Goal: Information Seeking & Learning: Learn about a topic

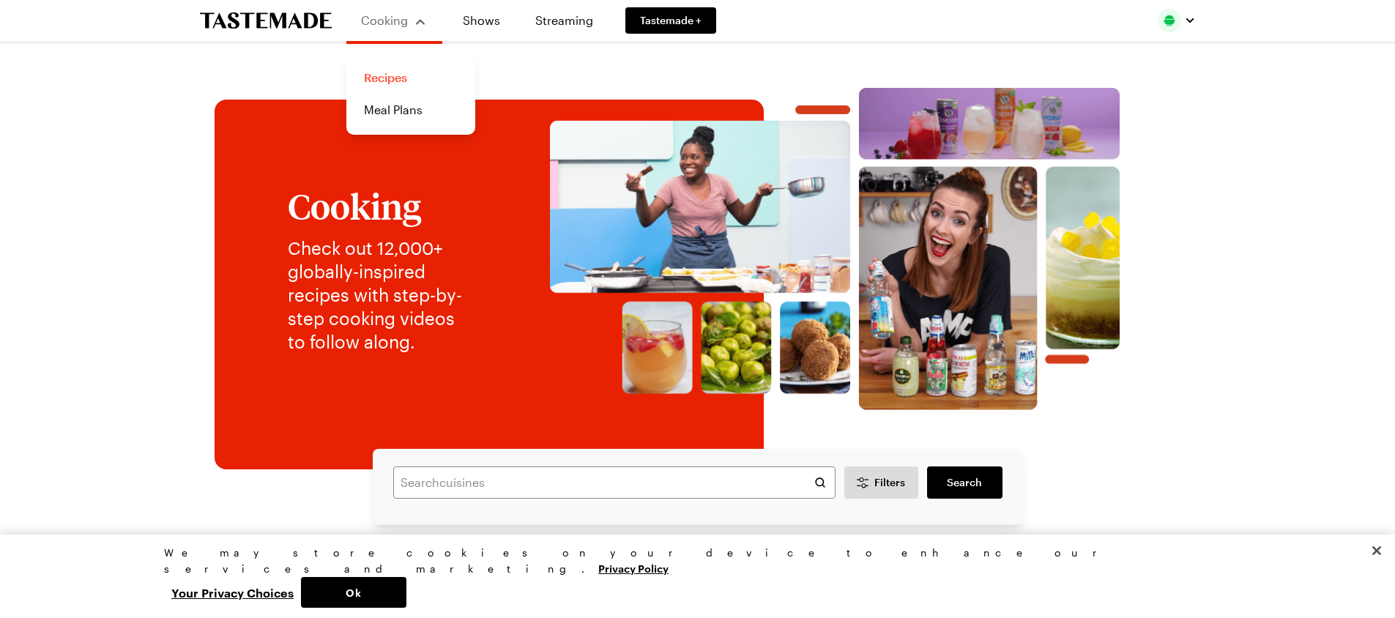
click at [383, 81] on link "Recipes" at bounding box center [410, 78] width 111 height 32
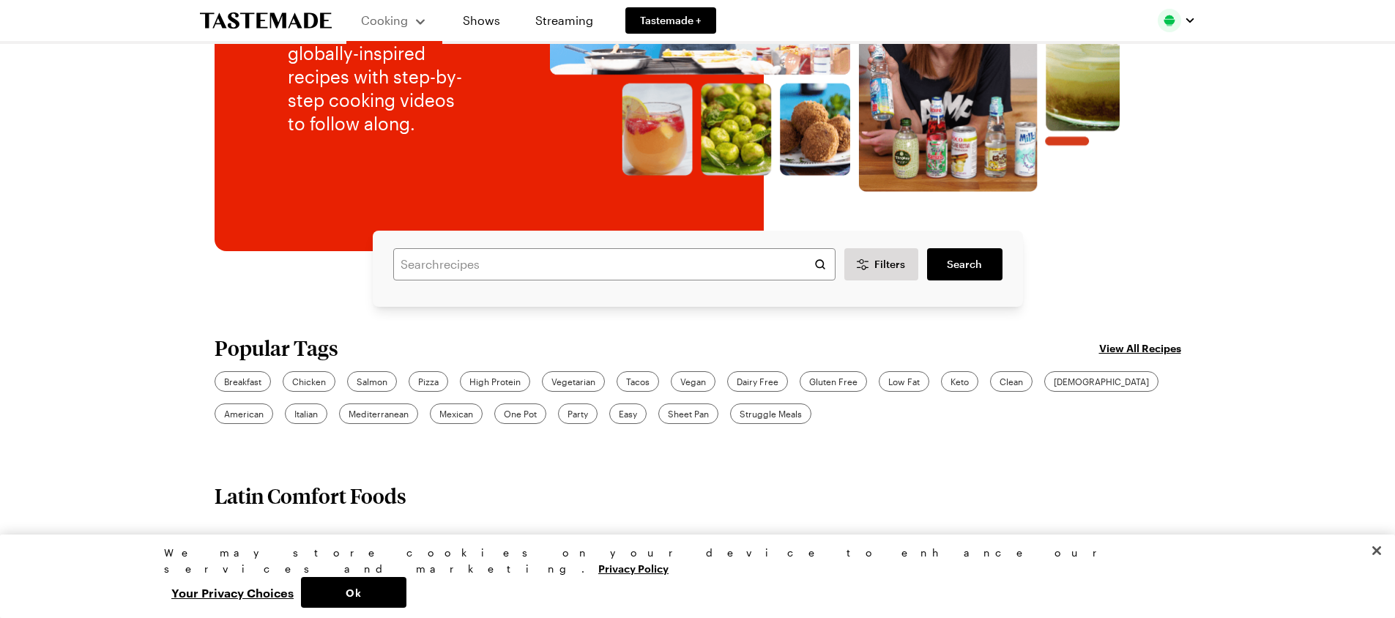
scroll to position [220, 0]
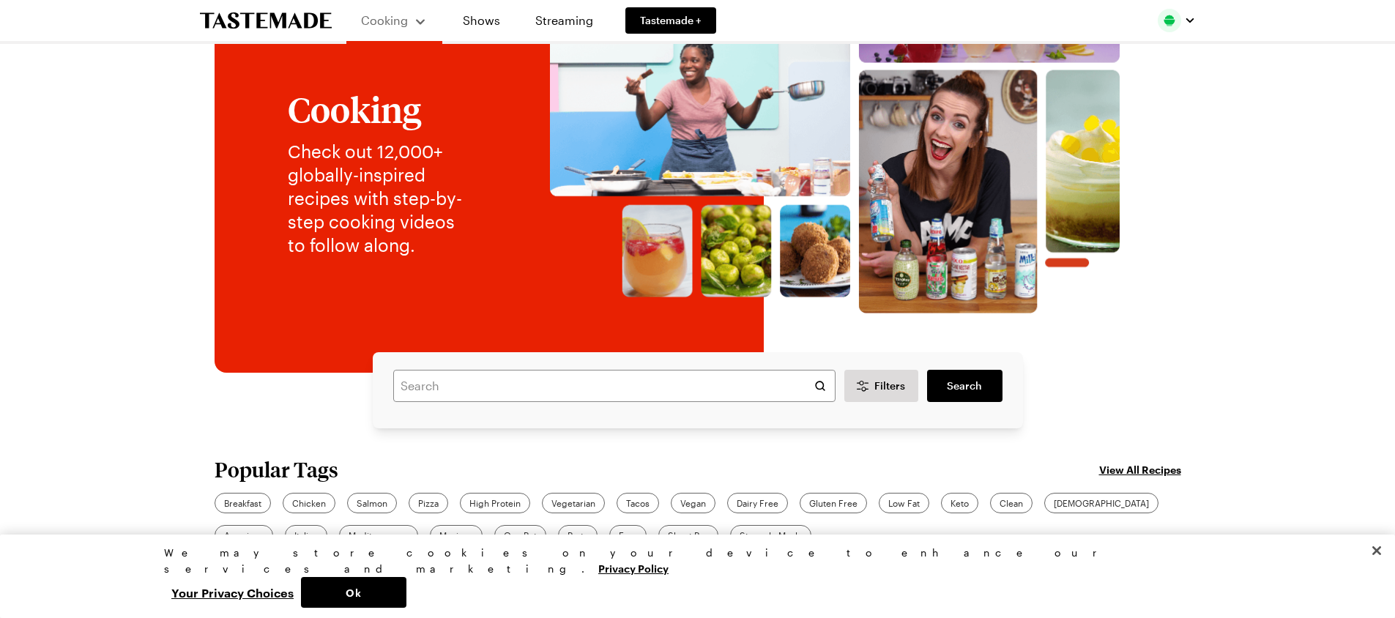
scroll to position [146, 0]
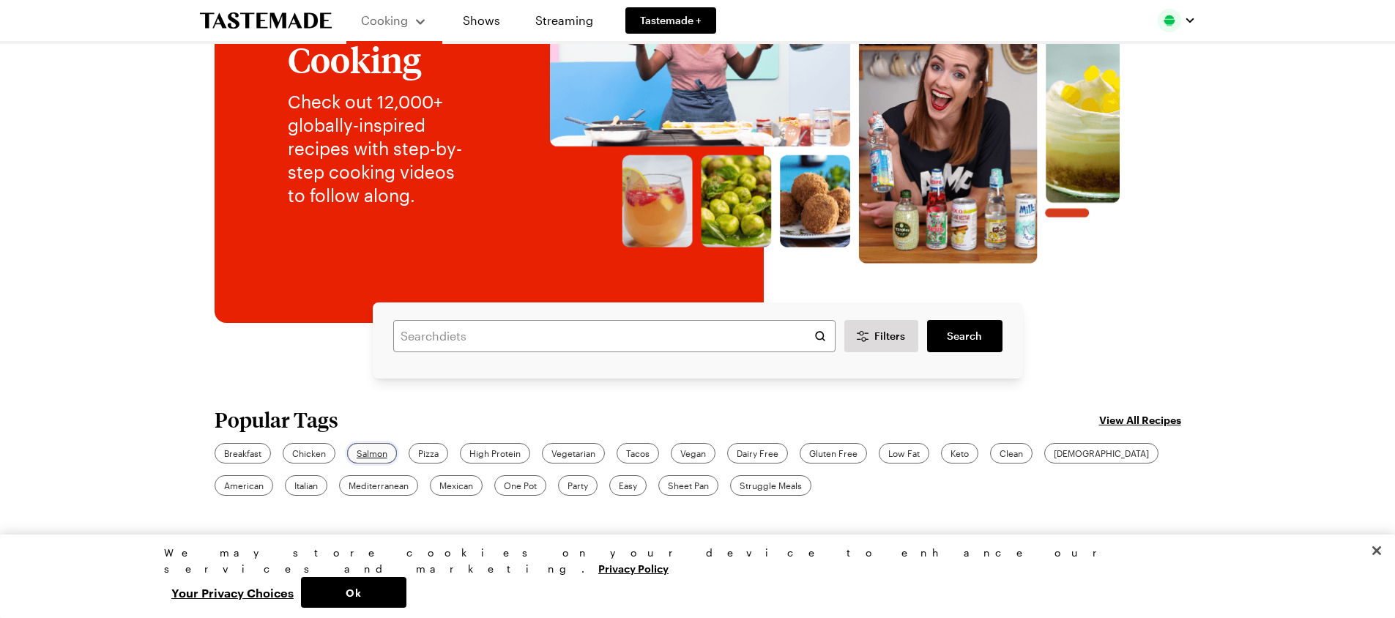
click at [376, 455] on span "Salmon" at bounding box center [372, 453] width 31 height 13
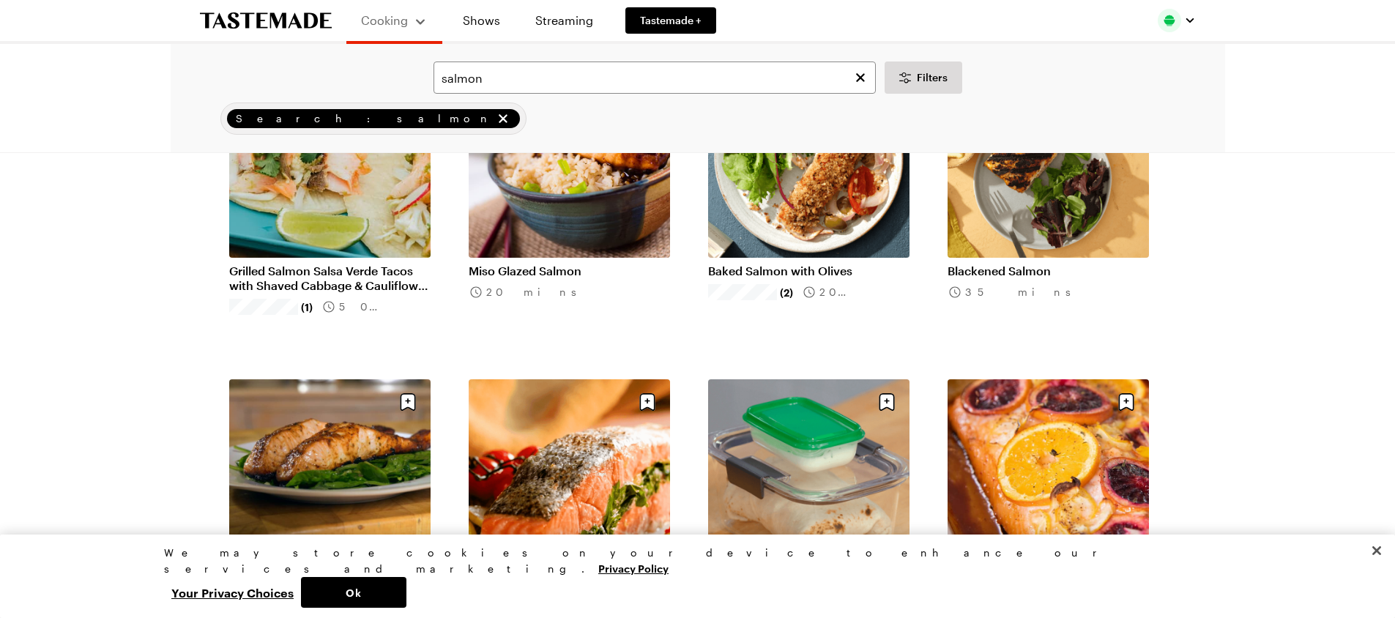
scroll to position [1538, 0]
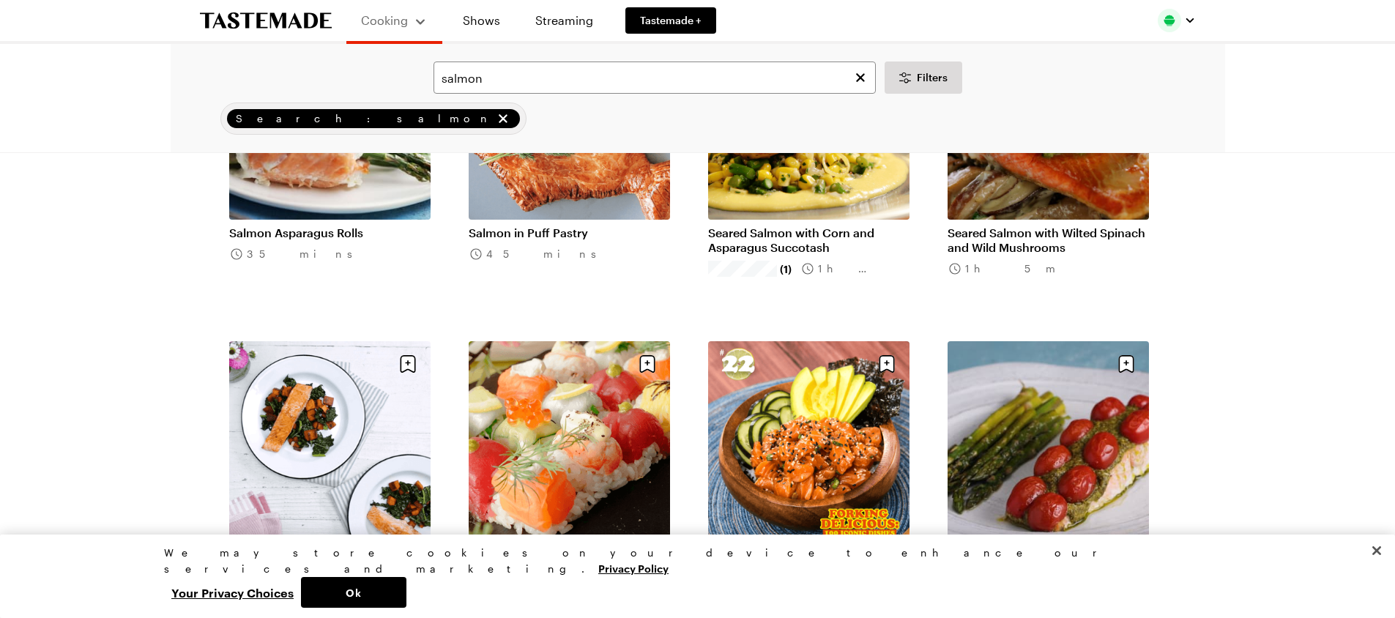
scroll to position [3149, 0]
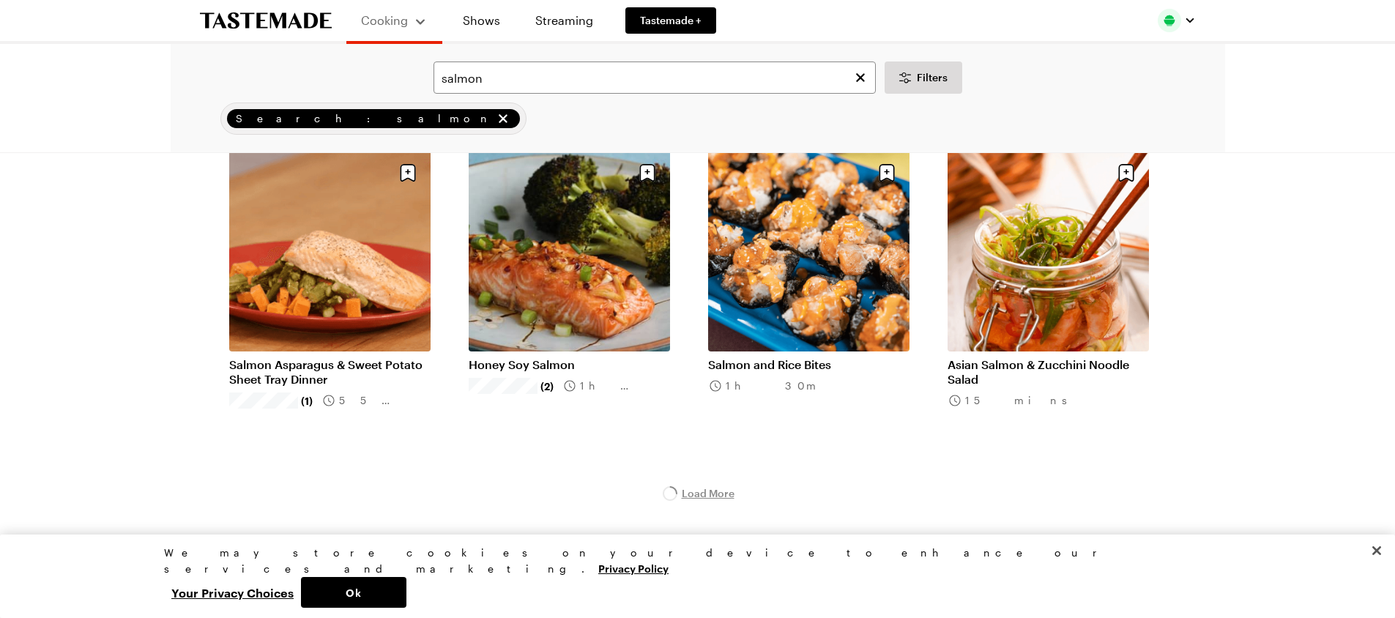
scroll to position [3662, 0]
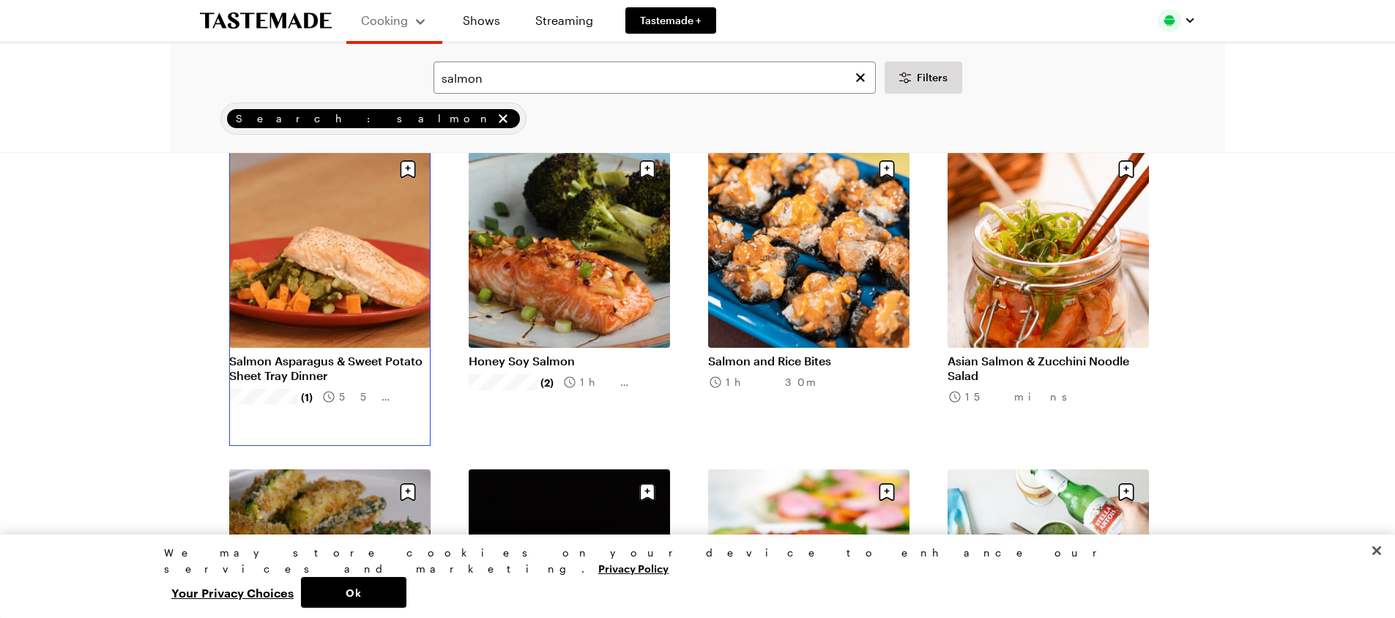
click at [313, 354] on link "Salmon Asparagus & Sweet Potato Sheet Tray Dinner" at bounding box center [329, 368] width 201 height 29
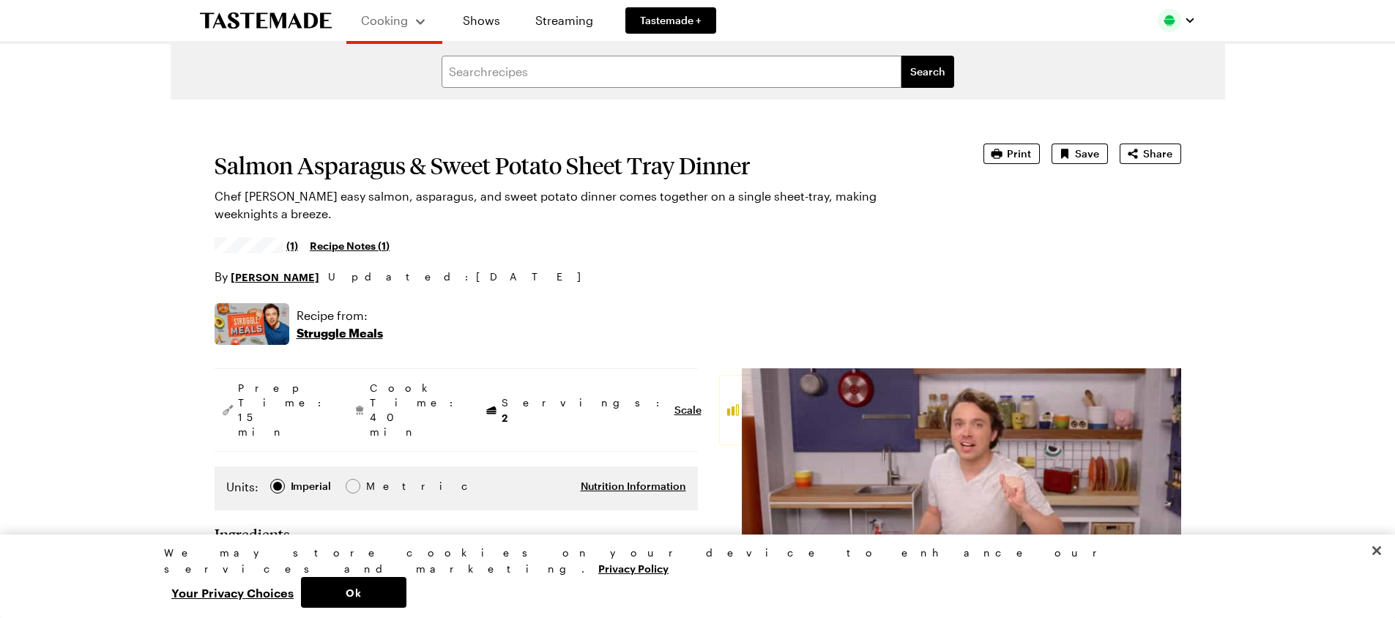
type textarea "x"
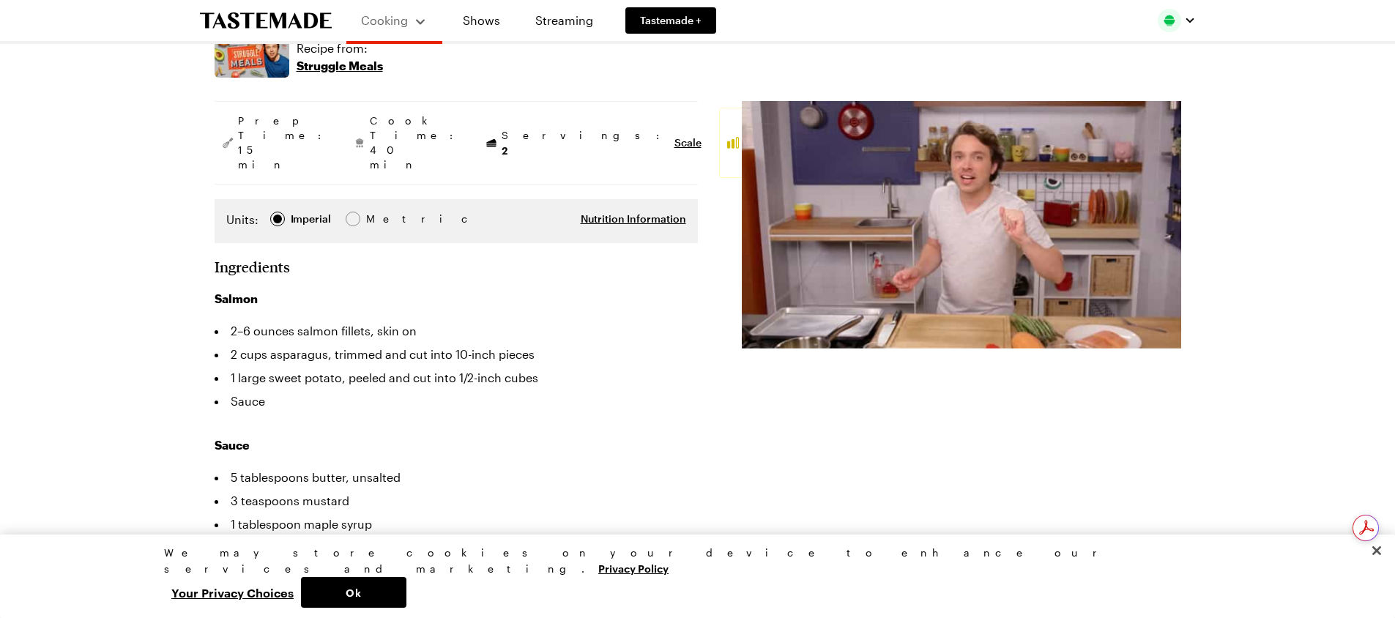
scroll to position [293, 0]
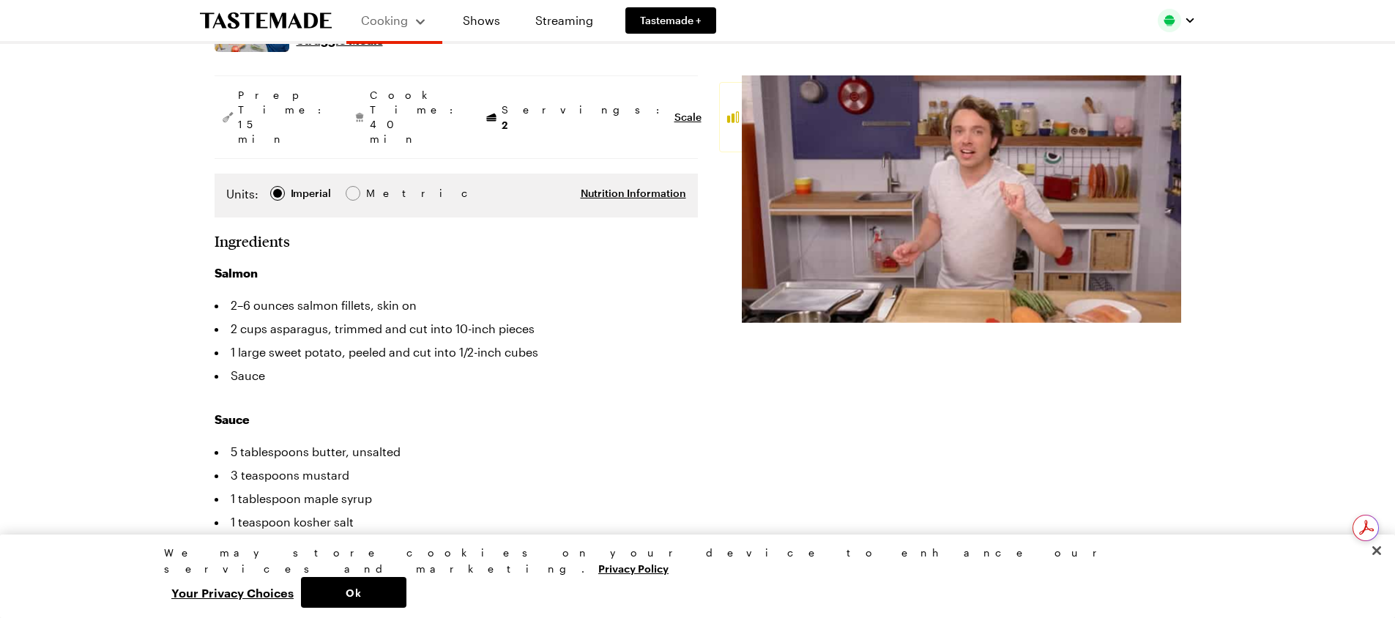
click at [905, 280] on img at bounding box center [961, 199] width 439 height 248
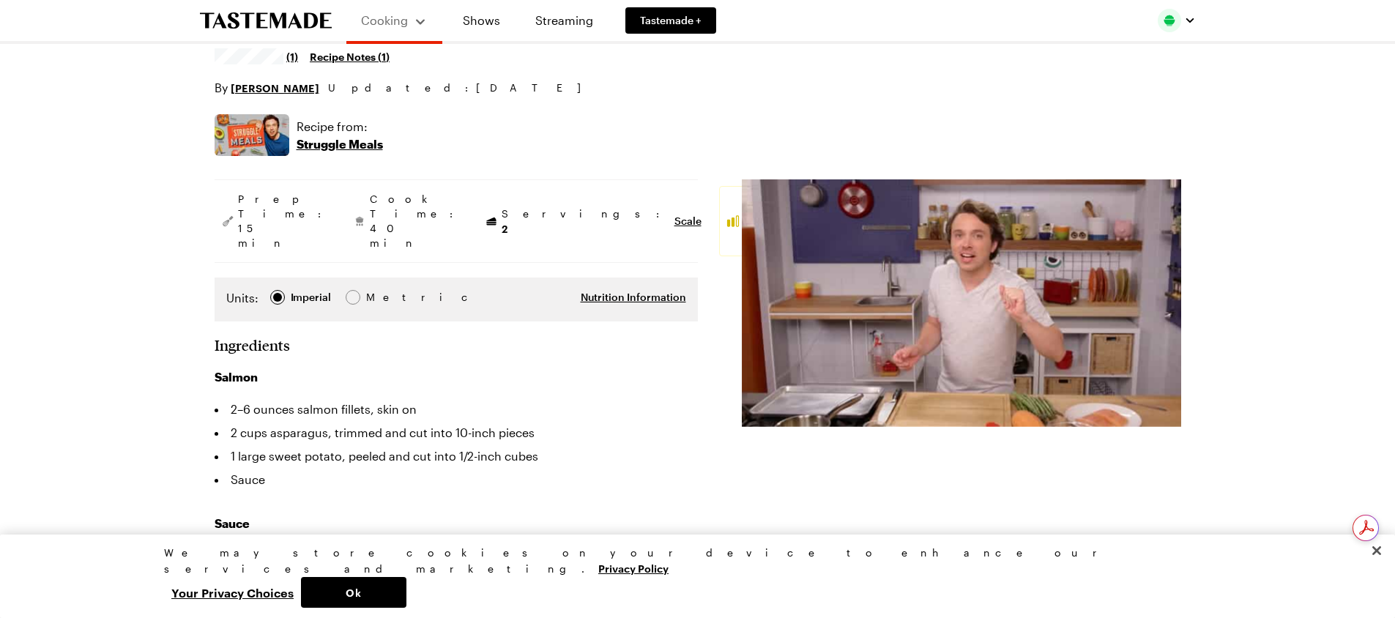
scroll to position [146, 0]
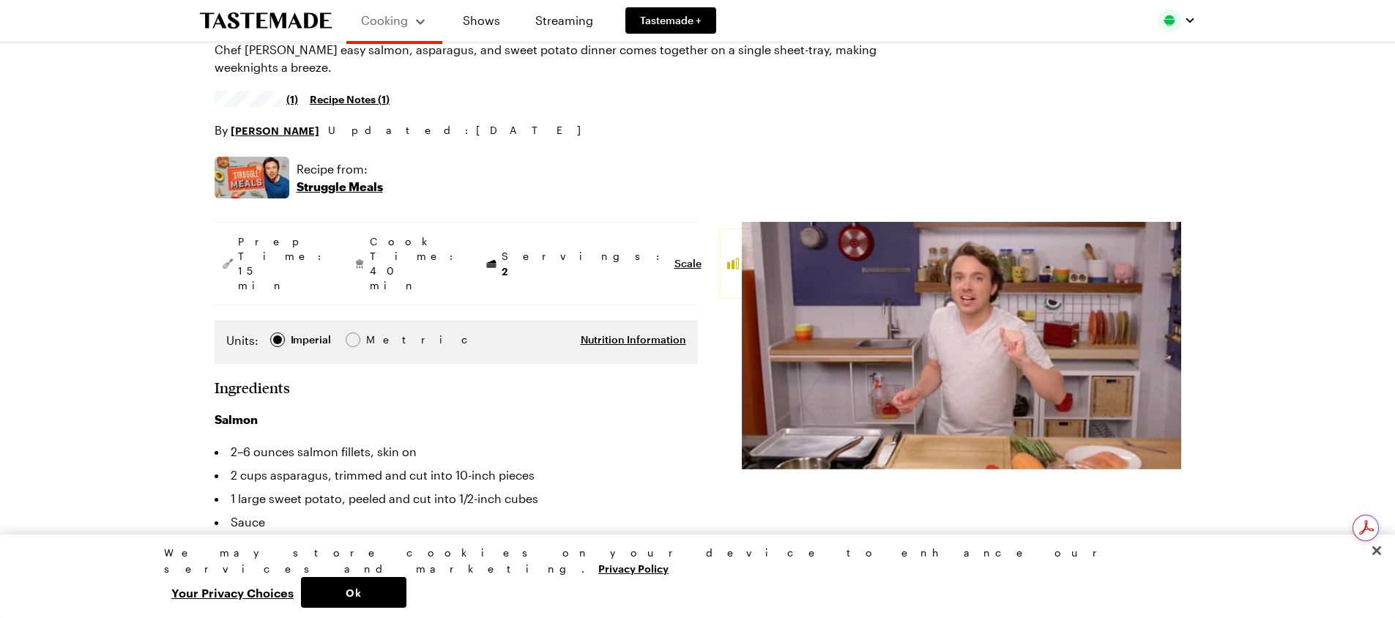
click at [909, 328] on img at bounding box center [961, 346] width 439 height 248
click at [614, 332] on span "Nutrition Information" at bounding box center [633, 339] width 105 height 15
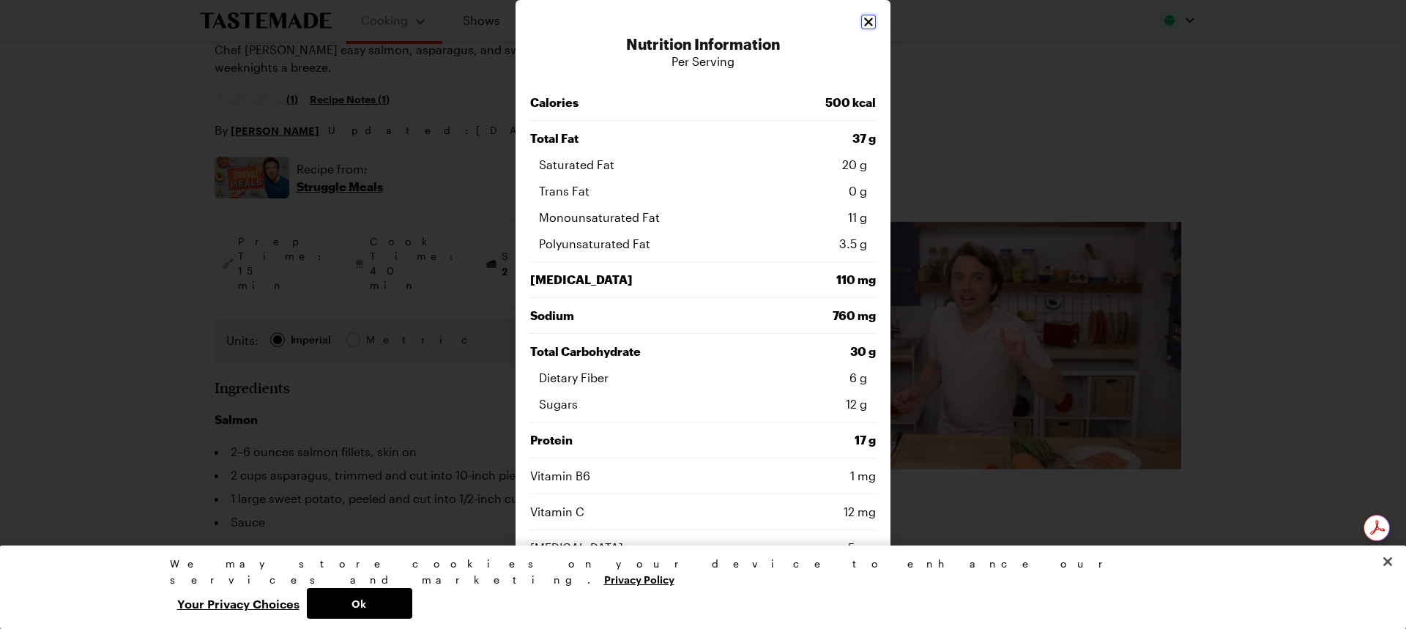
click at [865, 26] on icon "Close" at bounding box center [868, 22] width 15 height 15
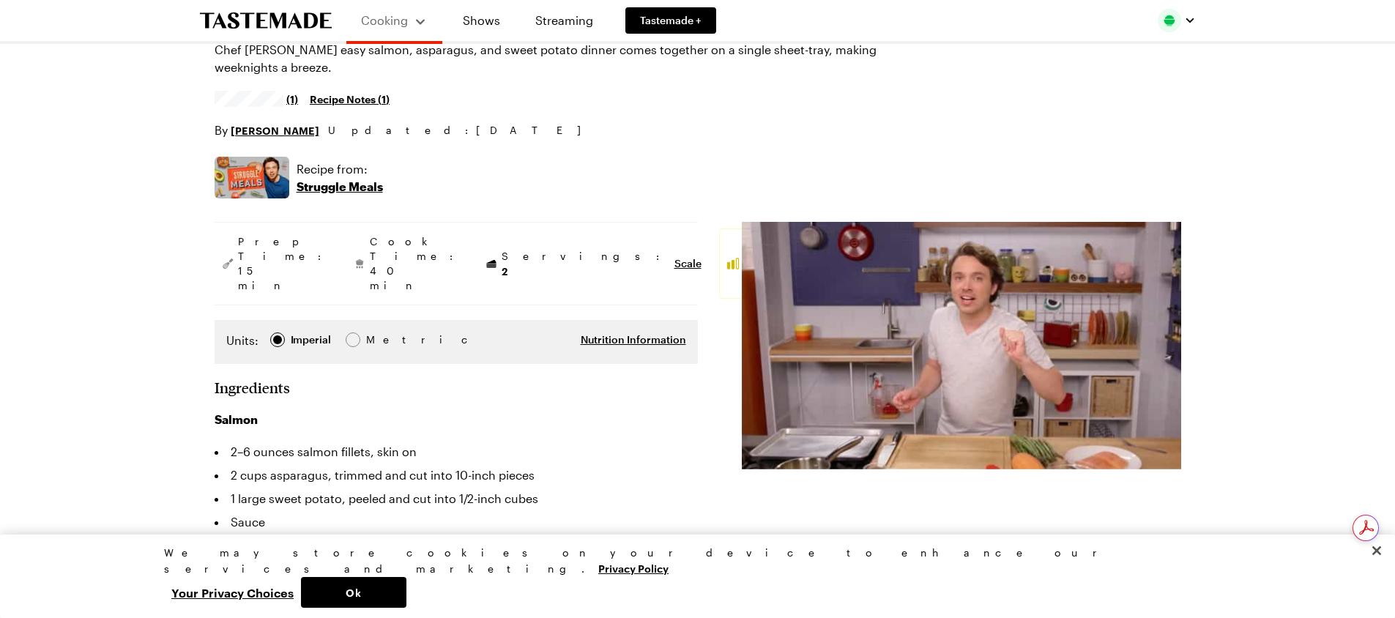
click at [923, 397] on img at bounding box center [961, 346] width 439 height 248
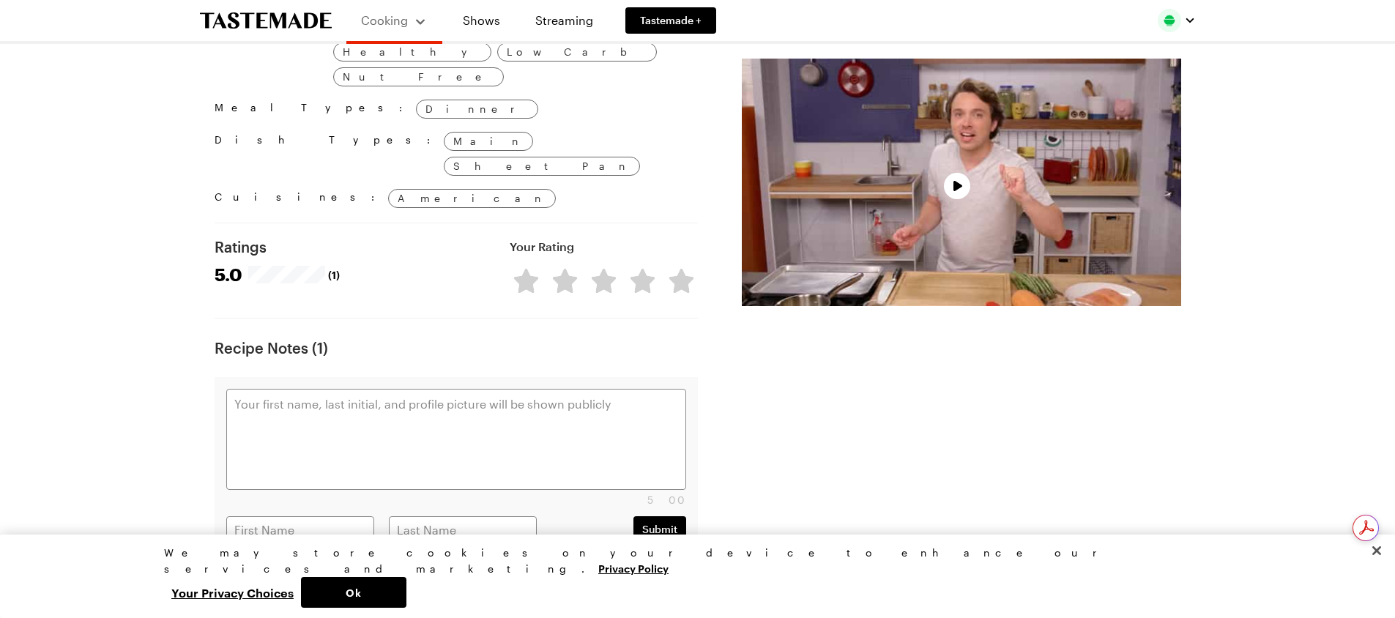
scroll to position [1538, 0]
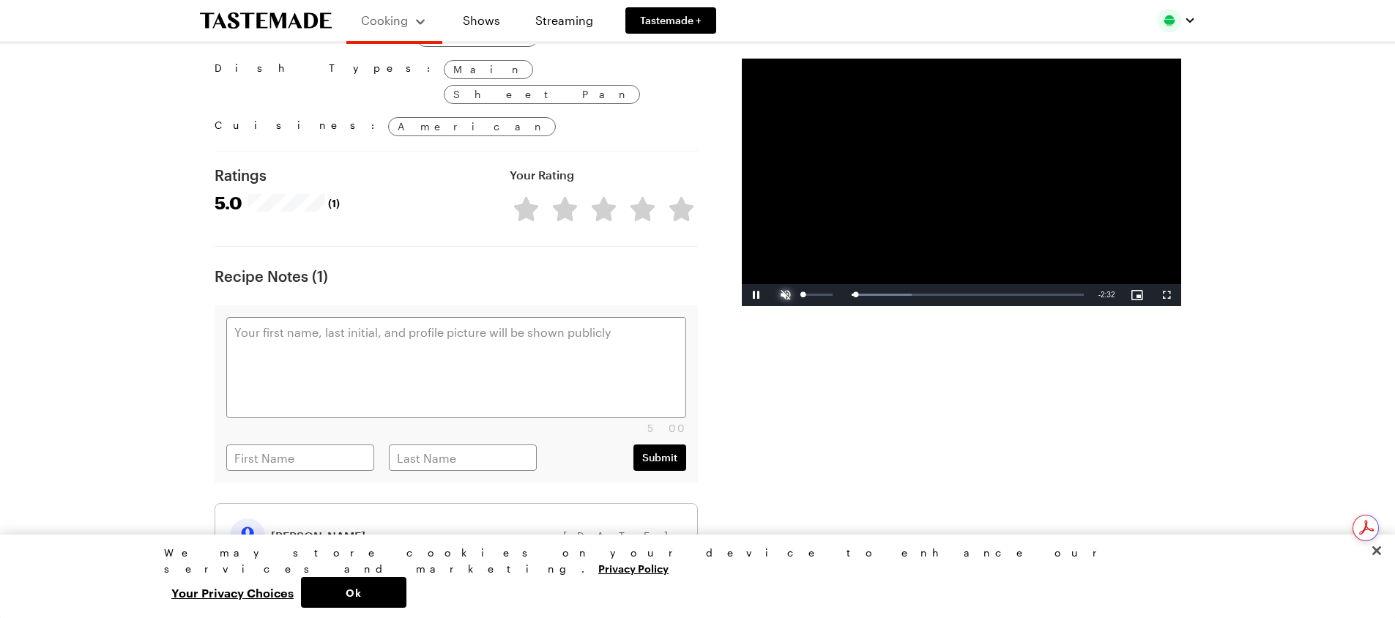
click at [781, 295] on span "Video Player" at bounding box center [785, 295] width 29 height 0
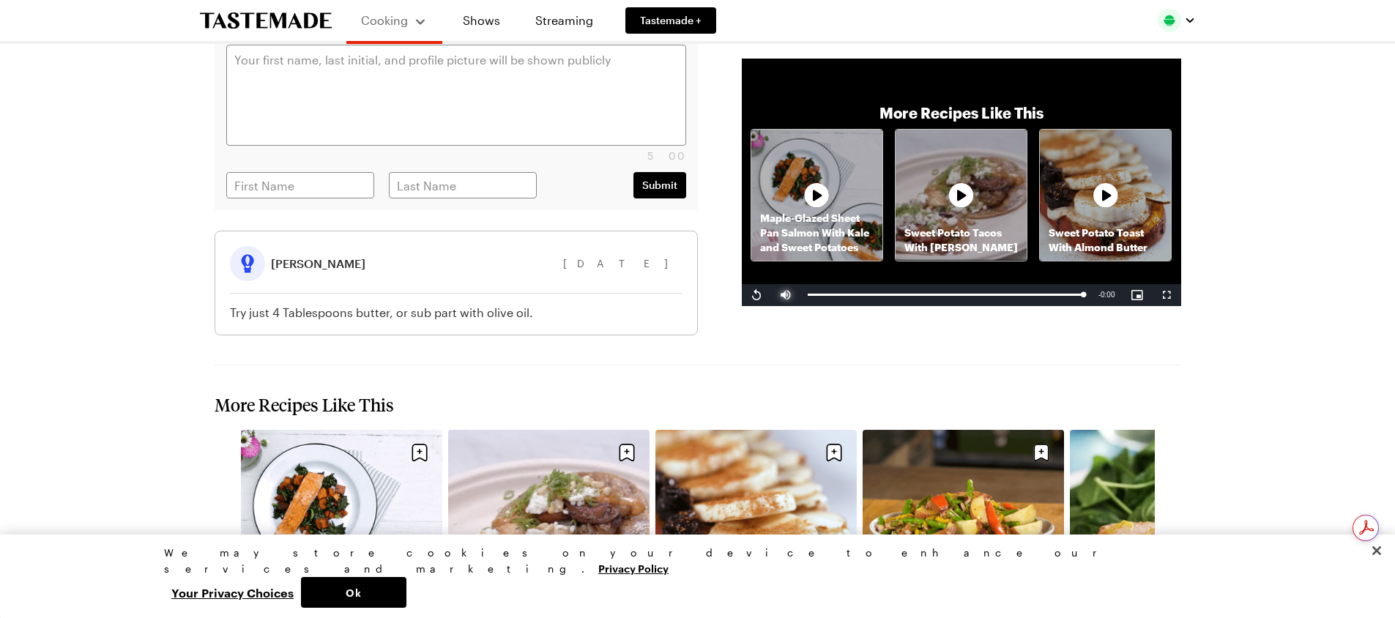
scroll to position [1831, 0]
